Goal: Obtain resource: Download file/media

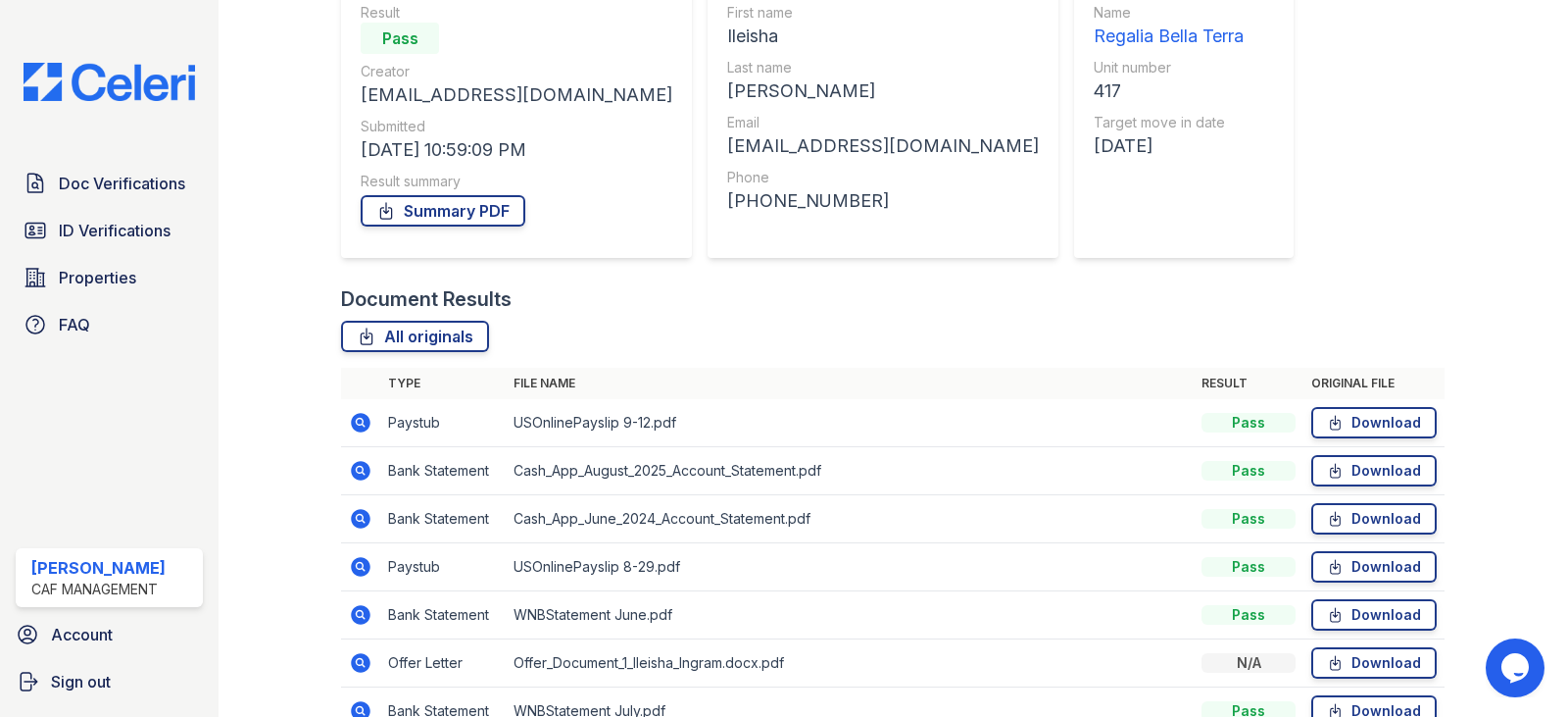
scroll to position [196, 0]
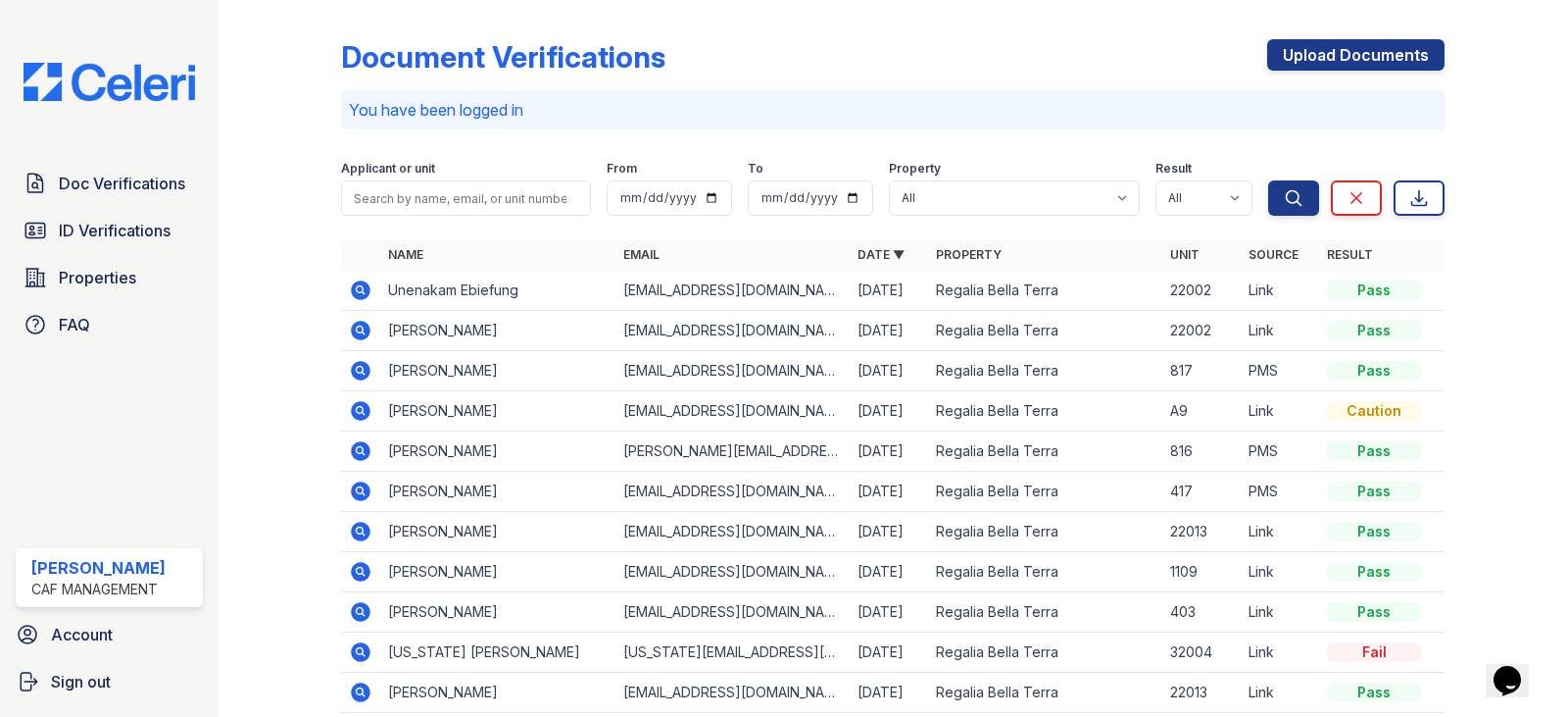
click at [352, 372] on icon at bounding box center [362, 371] width 20 height 20
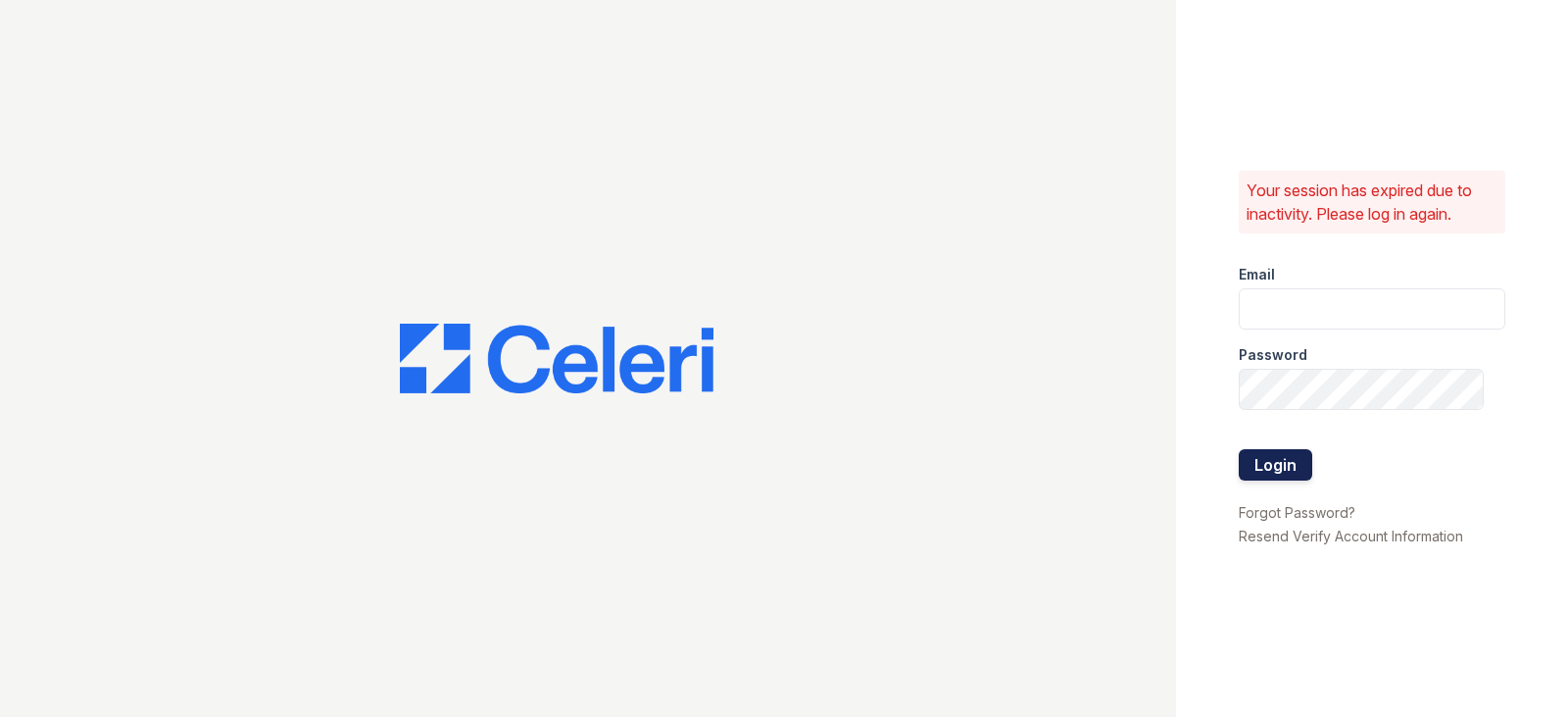
type input "regalia.lm@cafmanagement.com"
click at [1255, 470] on button "Login" at bounding box center [1276, 464] width 74 height 31
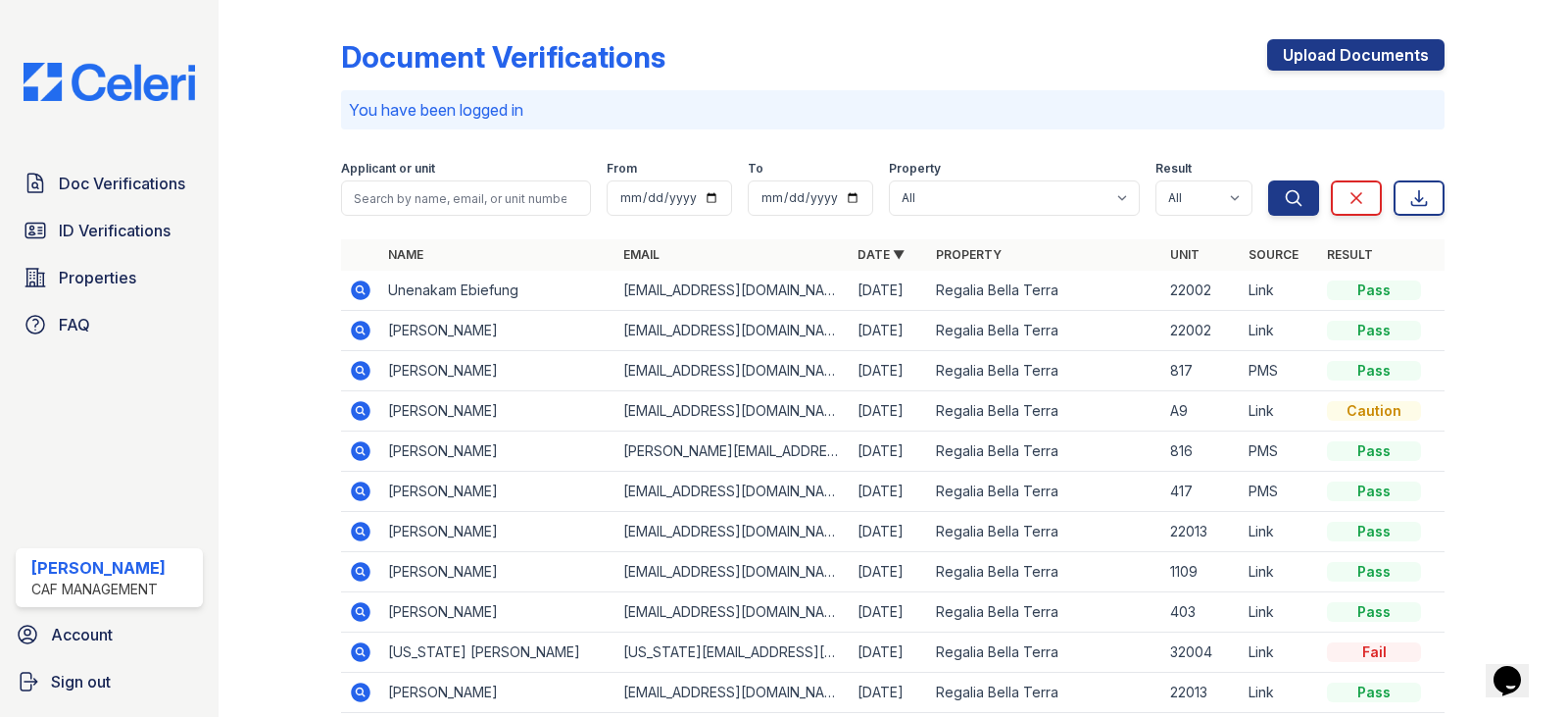
click at [364, 371] on icon at bounding box center [362, 371] width 20 height 20
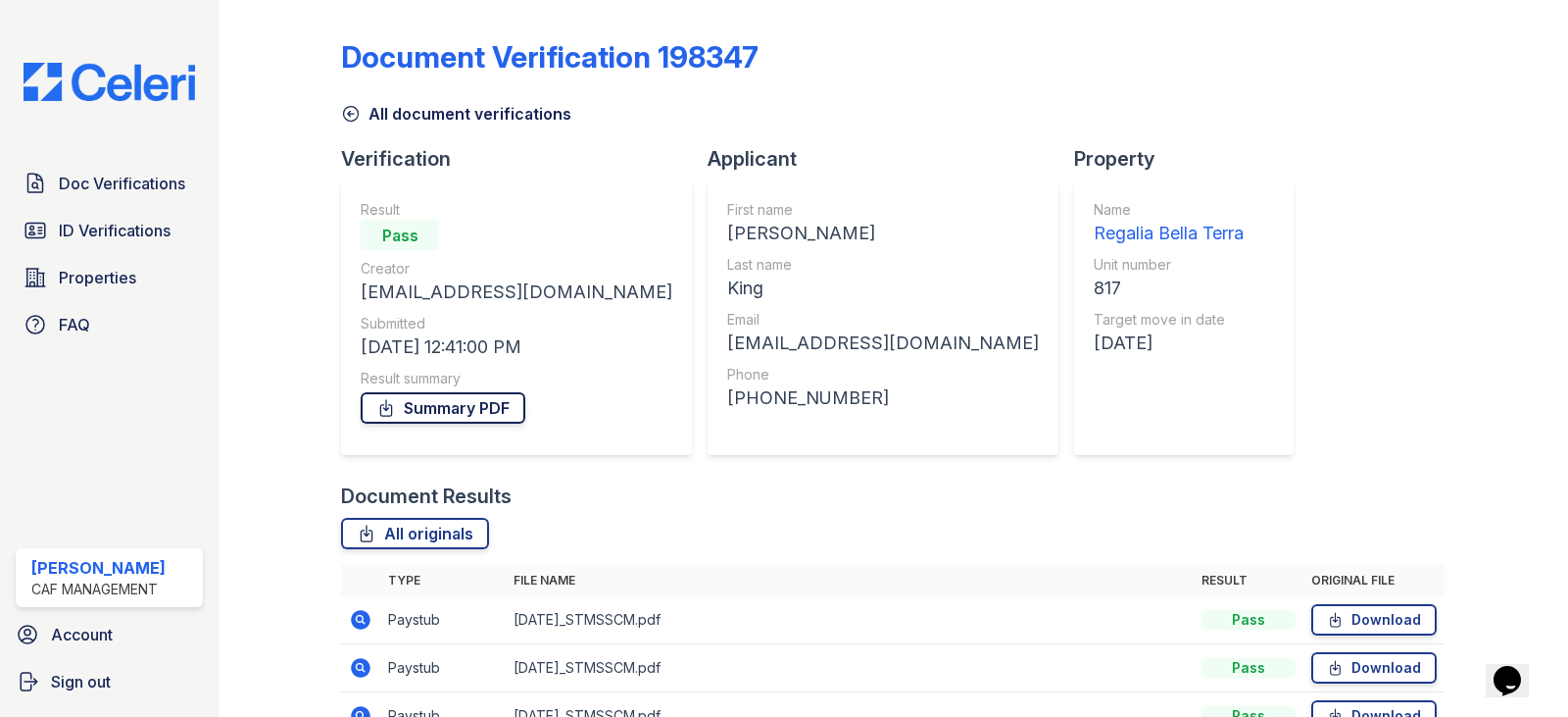
click at [423, 412] on link "Summary PDF" at bounding box center [443, 407] width 164 height 31
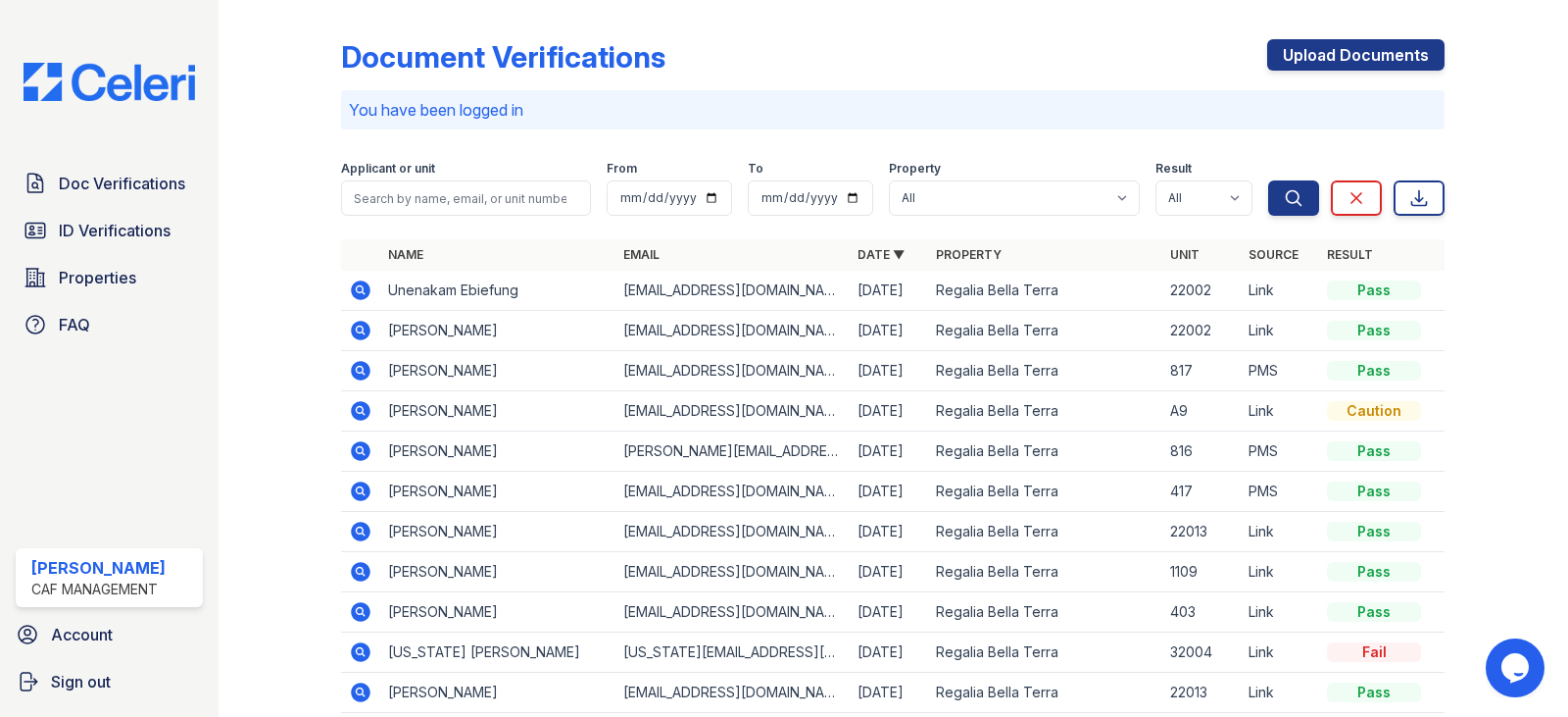
click at [360, 450] on icon at bounding box center [360, 449] width 5 height 5
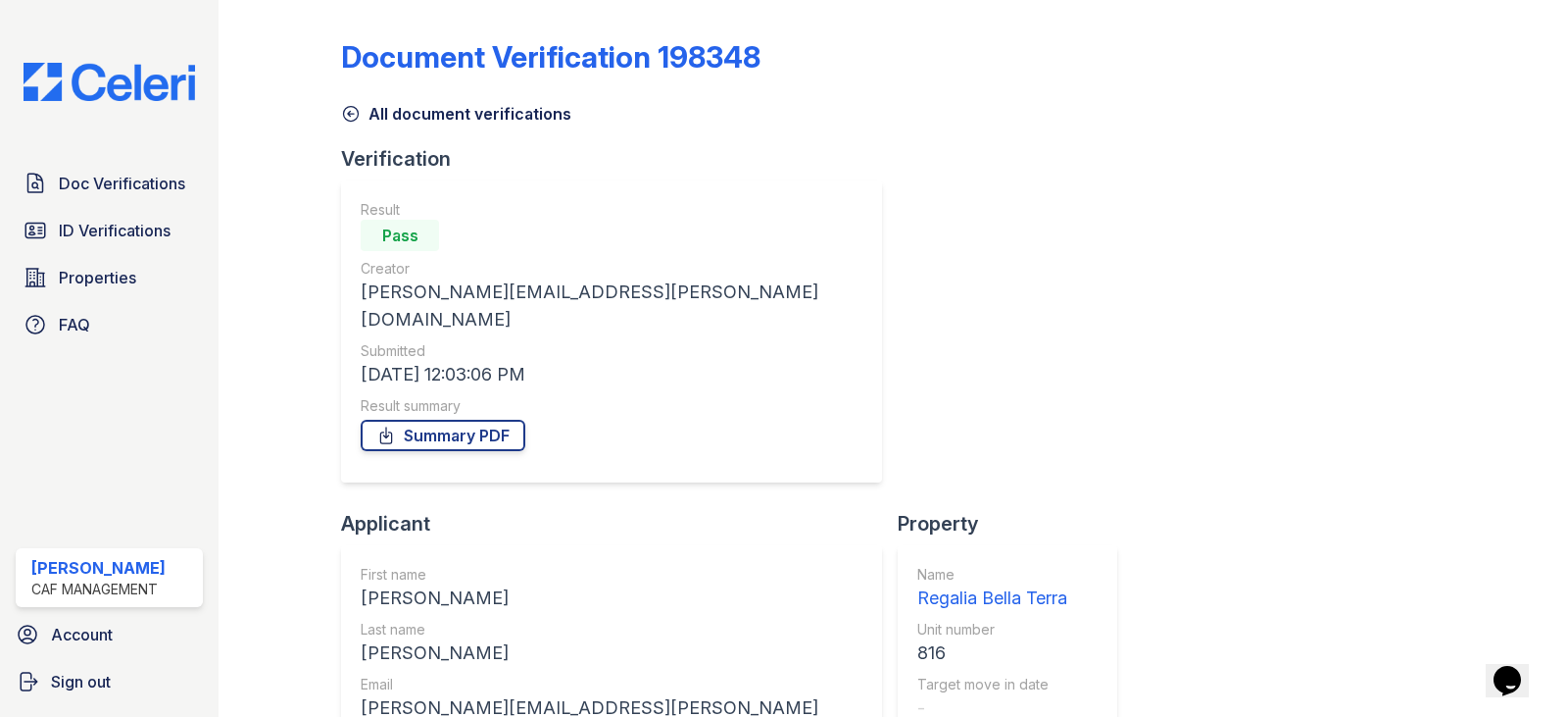
click at [469, 396] on div "Result summary" at bounding box center [611, 406] width 501 height 20
click at [454, 420] on link "Summary PDF" at bounding box center [443, 435] width 164 height 31
